Goal: Check status

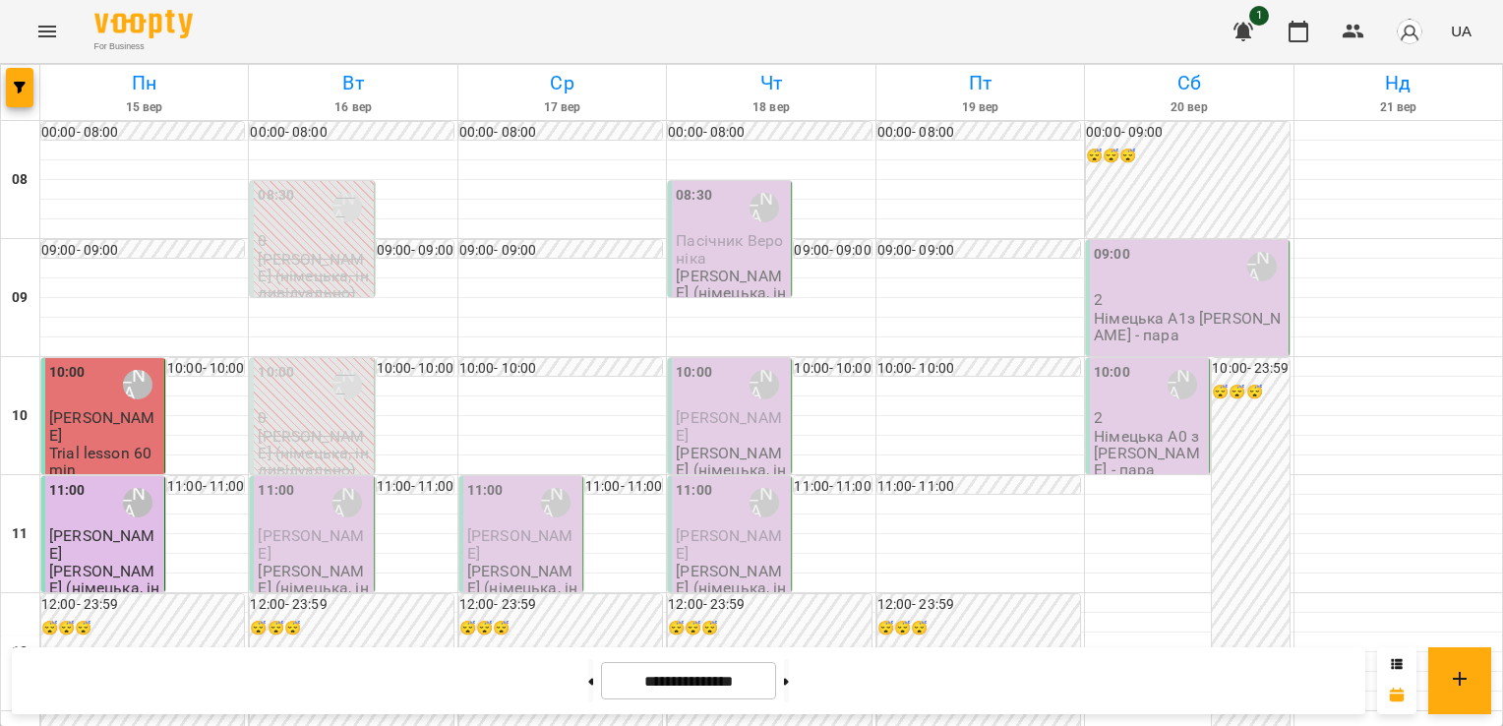
click at [83, 419] on span "[PERSON_NAME]" at bounding box center [102, 425] width 106 height 35
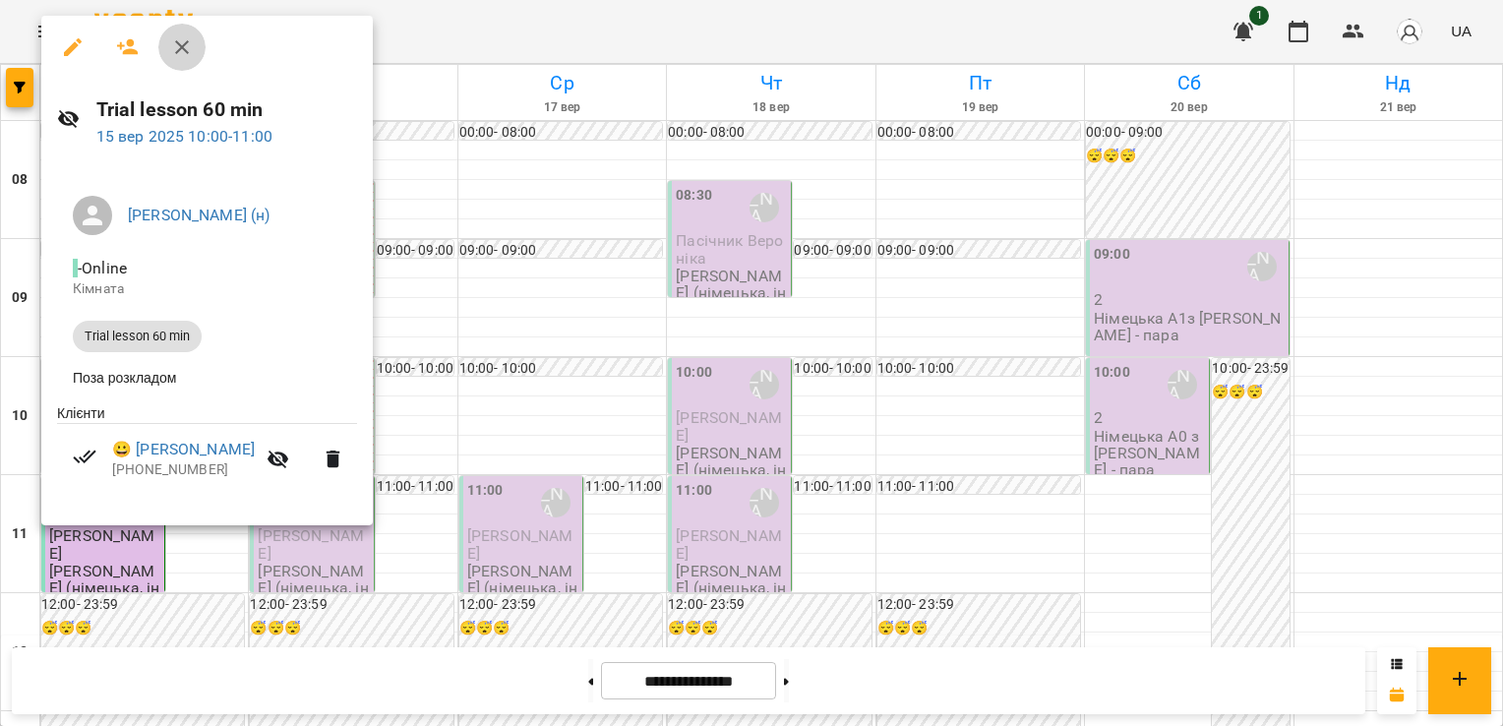
click at [187, 41] on icon "button" at bounding box center [182, 47] width 14 height 14
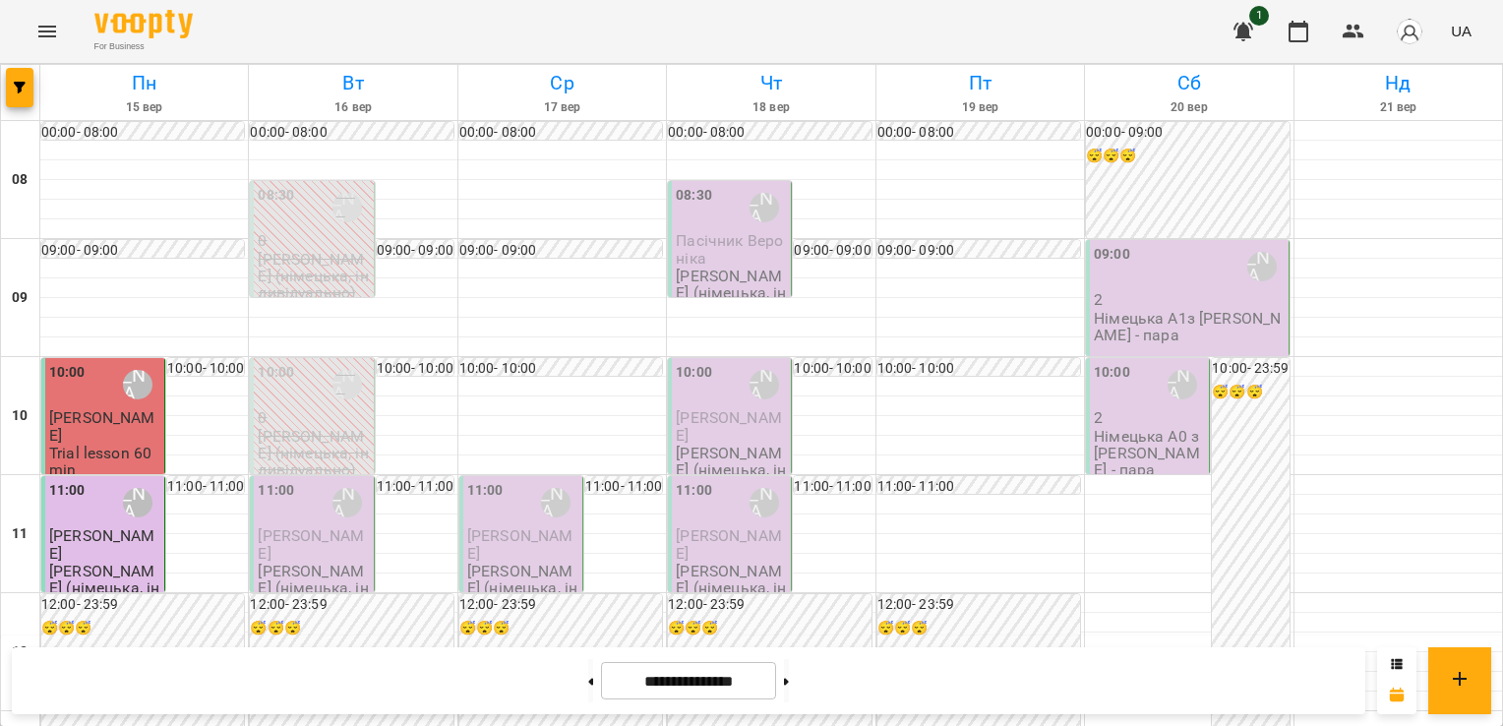
click at [88, 510] on div "11:00 Бондаренко Катерина Сергіївна (н)" at bounding box center [104, 502] width 111 height 45
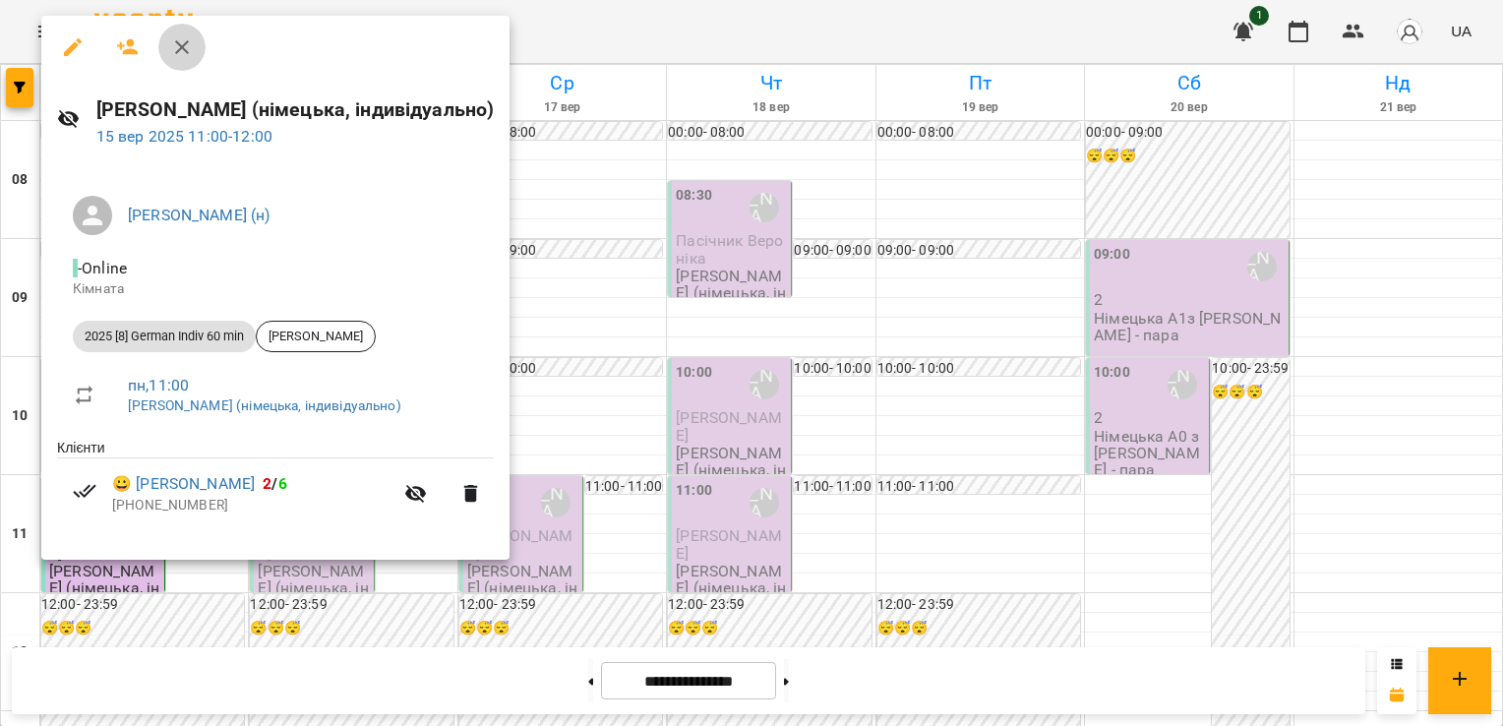
click at [179, 45] on icon "button" at bounding box center [182, 47] width 24 height 24
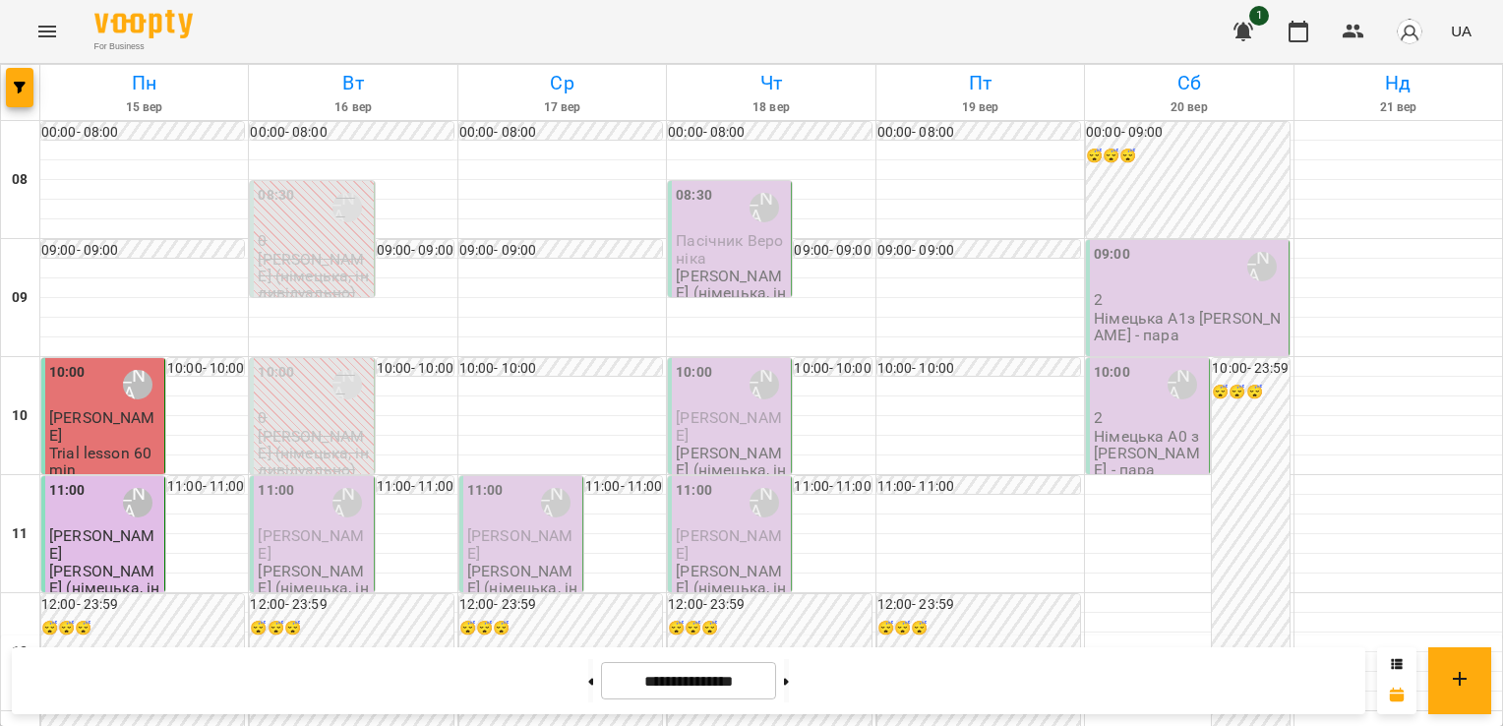
click at [316, 254] on p "[PERSON_NAME] (німецька, індивідуально)" at bounding box center [313, 276] width 111 height 51
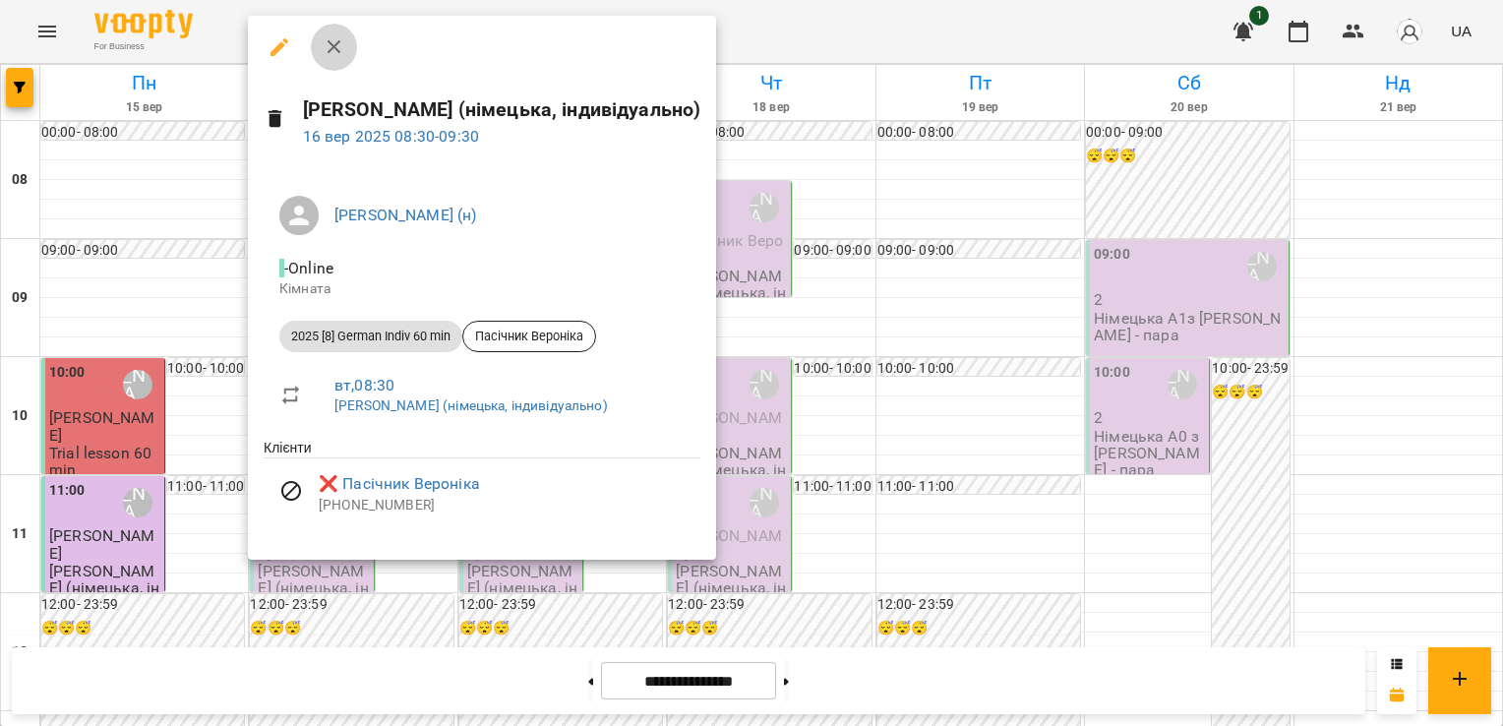
click at [335, 48] on icon "button" at bounding box center [334, 47] width 14 height 14
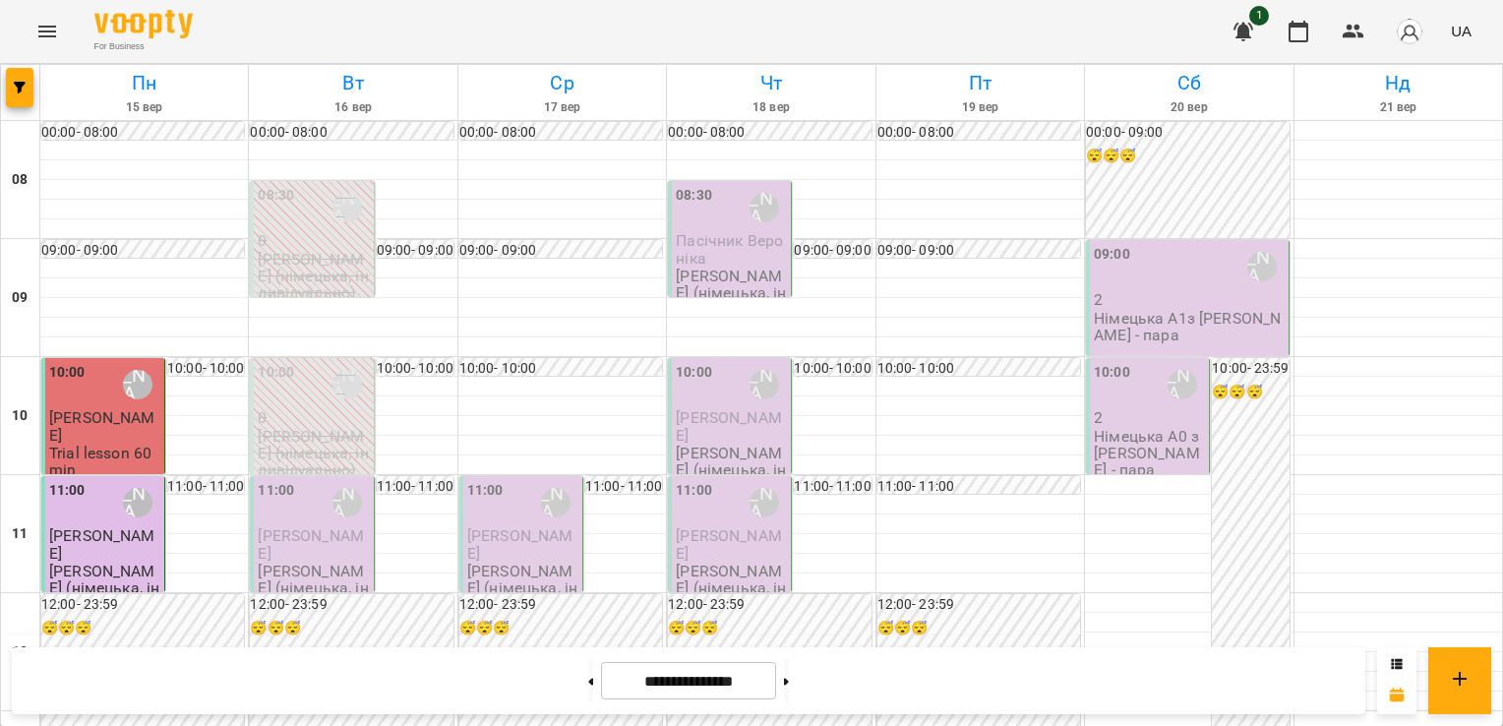
scroll to position [100, 0]
click at [307, 527] on p "[PERSON_NAME]" at bounding box center [313, 544] width 111 height 34
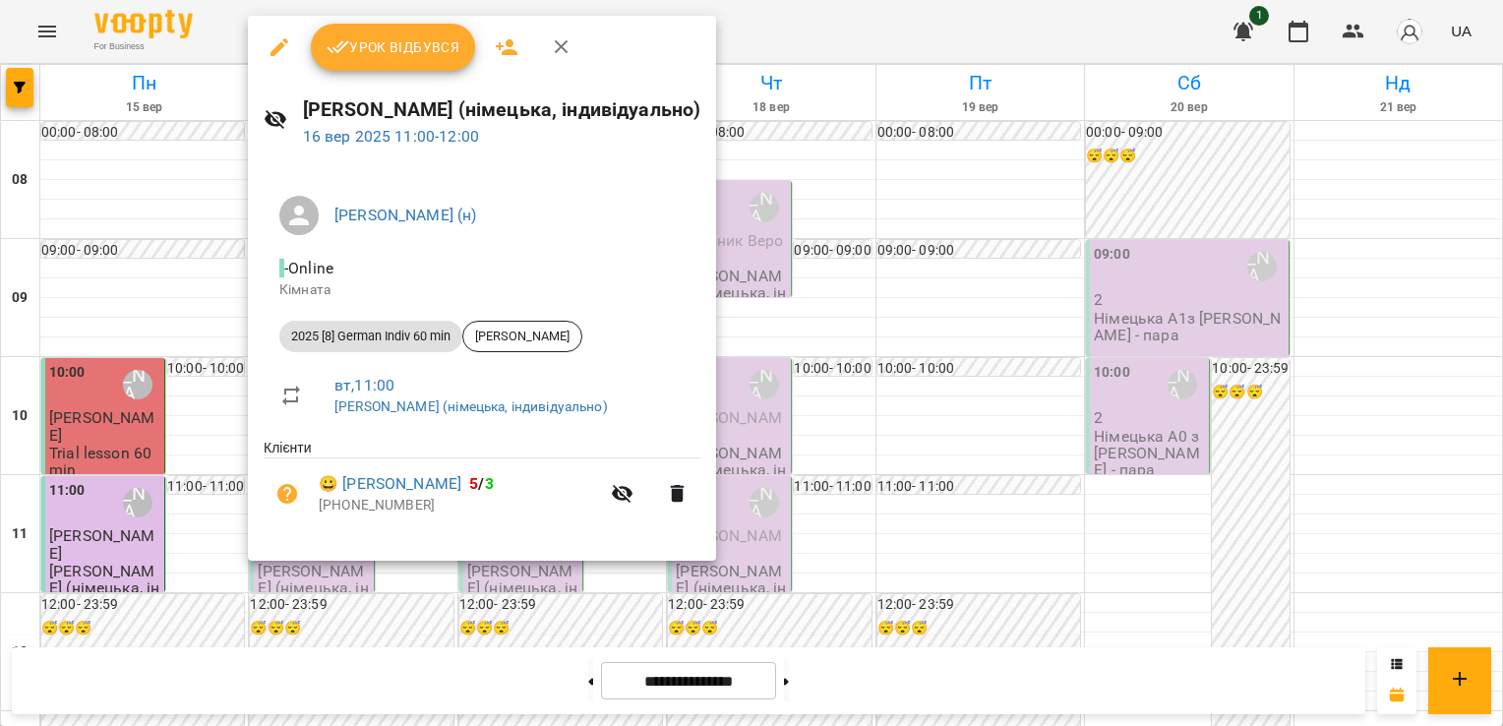
click at [552, 41] on icon "button" at bounding box center [562, 47] width 24 height 24
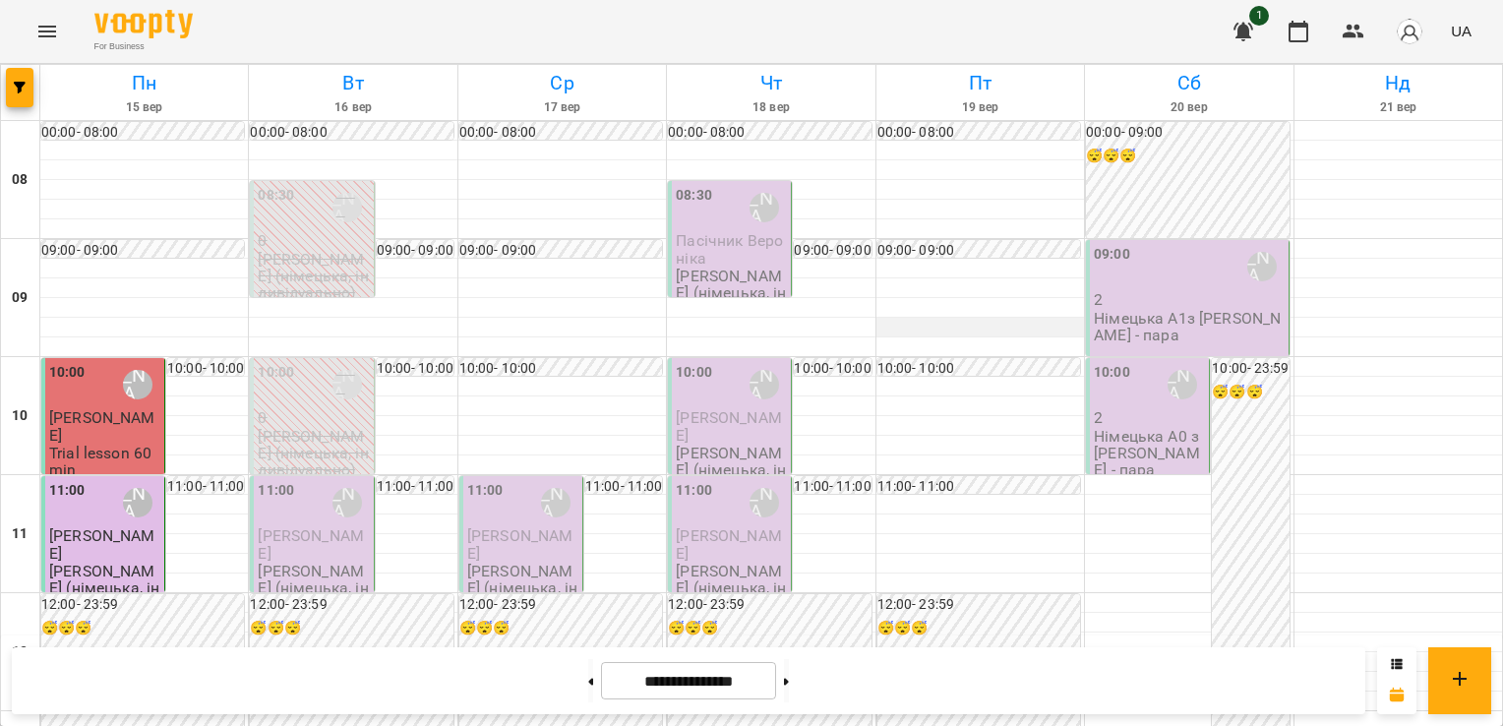
scroll to position [0, 0]
